Goal: Information Seeking & Learning: Learn about a topic

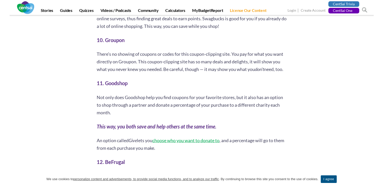
scroll to position [911, 0]
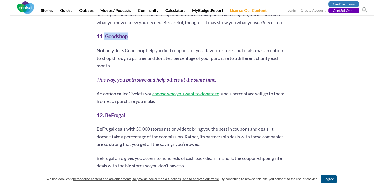
drag, startPoint x: 103, startPoint y: 50, endPoint x: 129, endPoint y: 49, distance: 25.3
click at [129, 40] on h2 "11. Goodshop" at bounding box center [192, 36] width 190 height 8
click at [73, 79] on div "[PERSON_NAME] 6 second take: You no longer have to spend hours coupon clipping …" at bounding box center [192, 166] width 296 height 1965
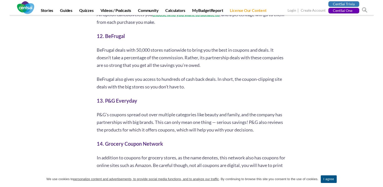
scroll to position [1003, 0]
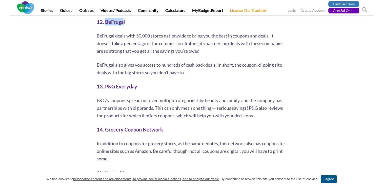
drag, startPoint x: 105, startPoint y: 36, endPoint x: 124, endPoint y: 33, distance: 19.0
click at [124, 26] on h2 "12. BeFrugal" at bounding box center [192, 22] width 190 height 8
click at [64, 109] on div "[PERSON_NAME] 6 second take: You no longer have to spend hours coupon clipping …" at bounding box center [192, 74] width 296 height 1965
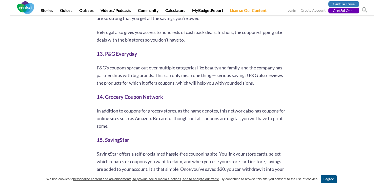
scroll to position [1040, 0]
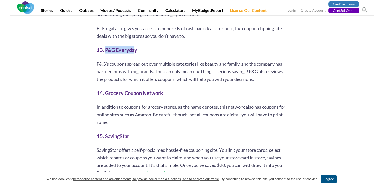
drag, startPoint x: 104, startPoint y: 65, endPoint x: 134, endPoint y: 58, distance: 30.7
click at [134, 58] on div "As much as I like a good bargain, I’m not about to take time to cut, tear, and …" at bounding box center [192, 86] width 190 height 1782
click at [92, 94] on div "[PERSON_NAME] 6 second take: You no longer have to spend hours coupon clipping …" at bounding box center [192, 37] width 296 height 1965
click at [103, 96] on strong "14. Grocery Coupon Network" at bounding box center [130, 93] width 66 height 6
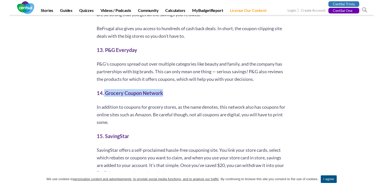
drag, startPoint x: 103, startPoint y: 110, endPoint x: 165, endPoint y: 109, distance: 62.2
click at [165, 97] on h2 "14. Grocery Coupon Network" at bounding box center [192, 93] width 190 height 8
click at [83, 93] on div "[PERSON_NAME] 6 second take: You no longer have to spend hours coupon clipping …" at bounding box center [192, 37] width 296 height 1965
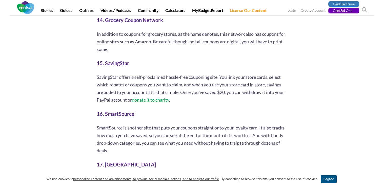
scroll to position [1115, 0]
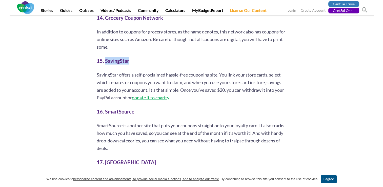
drag, startPoint x: 105, startPoint y: 76, endPoint x: 130, endPoint y: 72, distance: 25.0
click at [130, 72] on div "As much as I like a good bargain, I’m not about to take time to cut, tear, and …" at bounding box center [192, 11] width 190 height 1782
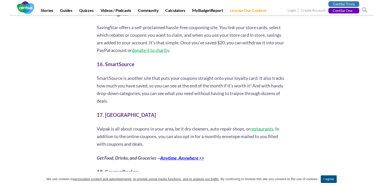
scroll to position [1163, 0]
drag, startPoint x: 104, startPoint y: 78, endPoint x: 133, endPoint y: 78, distance: 28.8
click at [133, 67] on strong "16. SmartSource" at bounding box center [116, 64] width 38 height 6
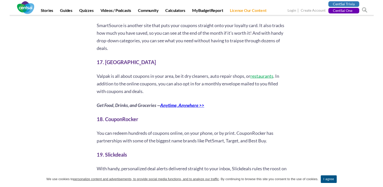
scroll to position [1216, 0]
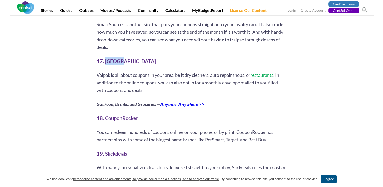
drag, startPoint x: 105, startPoint y: 75, endPoint x: 120, endPoint y: 78, distance: 15.9
click at [120, 65] on h2 "17. [GEOGRAPHIC_DATA]" at bounding box center [192, 61] width 190 height 8
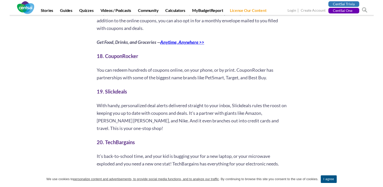
scroll to position [1285, 0]
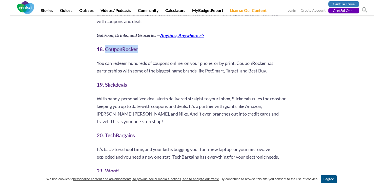
drag, startPoint x: 105, startPoint y: 65, endPoint x: 139, endPoint y: 65, distance: 33.6
click at [139, 53] on h2 "18. CouponRocker" at bounding box center [192, 49] width 190 height 8
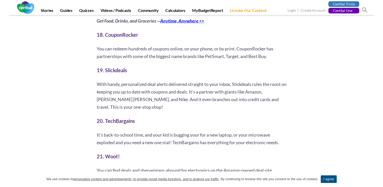
scroll to position [1305, 0]
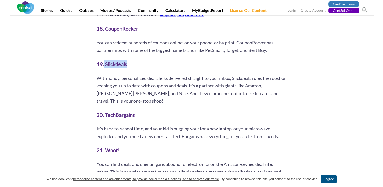
drag, startPoint x: 104, startPoint y: 79, endPoint x: 129, endPoint y: 79, distance: 25.3
click at [129, 68] on h2 "19. Slickdeals" at bounding box center [192, 64] width 190 height 8
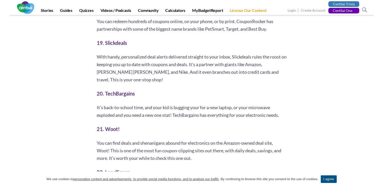
scroll to position [1364, 0]
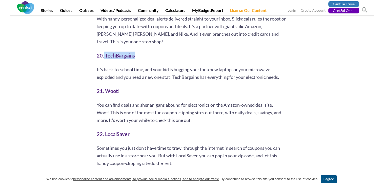
drag, startPoint x: 103, startPoint y: 70, endPoint x: 137, endPoint y: 69, distance: 33.2
click at [137, 59] on h2 "20. TechBargains" at bounding box center [192, 56] width 190 height 8
drag, startPoint x: 103, startPoint y: 107, endPoint x: 120, endPoint y: 107, distance: 17.0
click at [120, 95] on h2 "21. Woot!" at bounding box center [192, 91] width 190 height 8
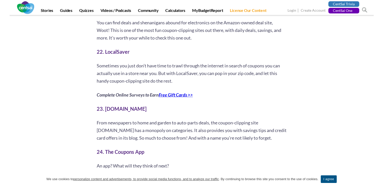
scroll to position [1451, 0]
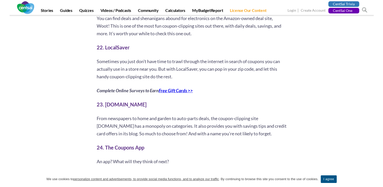
click at [163, 93] on link "Free Gift Cards >>" at bounding box center [176, 91] width 34 height 6
drag, startPoint x: 104, startPoint y: 63, endPoint x: 134, endPoint y: 62, distance: 29.1
click at [134, 51] on h2 "22. LocalSaver" at bounding box center [192, 48] width 190 height 8
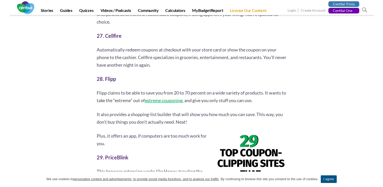
scroll to position [1718, 0]
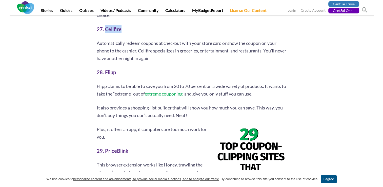
drag, startPoint x: 105, startPoint y: 45, endPoint x: 126, endPoint y: 42, distance: 20.8
click at [126, 33] on h2 "27. Cellfire" at bounding box center [192, 29] width 190 height 8
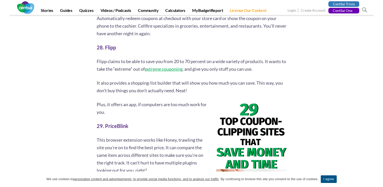
scroll to position [1743, 0]
drag, startPoint x: 173, startPoint y: 84, endPoint x: 164, endPoint y: 84, distance: 8.6
click at [164, 71] on link "extreme couponing" at bounding box center [164, 69] width 38 height 6
drag, startPoint x: 104, startPoint y: 59, endPoint x: 115, endPoint y: 59, distance: 10.9
click at [115, 50] on strong "28. Flipp" at bounding box center [106, 47] width 19 height 6
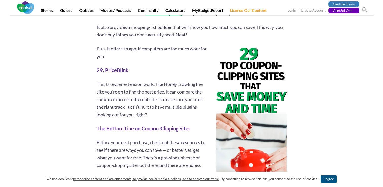
scroll to position [1821, 0]
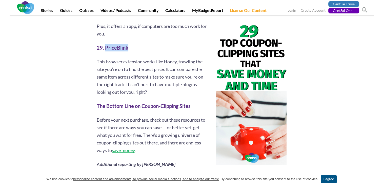
drag, startPoint x: 105, startPoint y: 63, endPoint x: 126, endPoint y: 61, distance: 21.3
click at [126, 51] on strong "29. PriceBlink" at bounding box center [113, 48] width 32 height 6
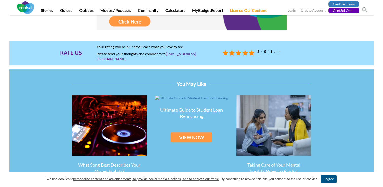
scroll to position [2031, 0]
